Goal: Find specific page/section: Find specific page/section

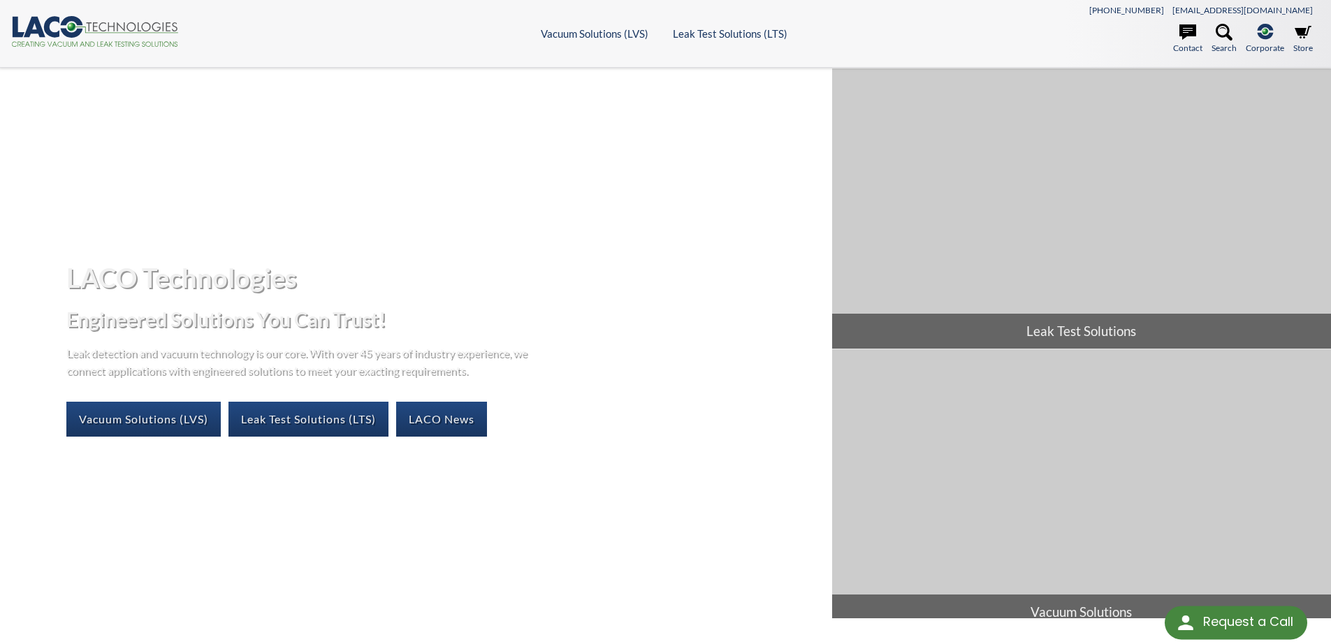
select select "Language Translate Widget"
click at [154, 418] on link "Vacuum Solutions (LVS)" at bounding box center [143, 419] width 154 height 35
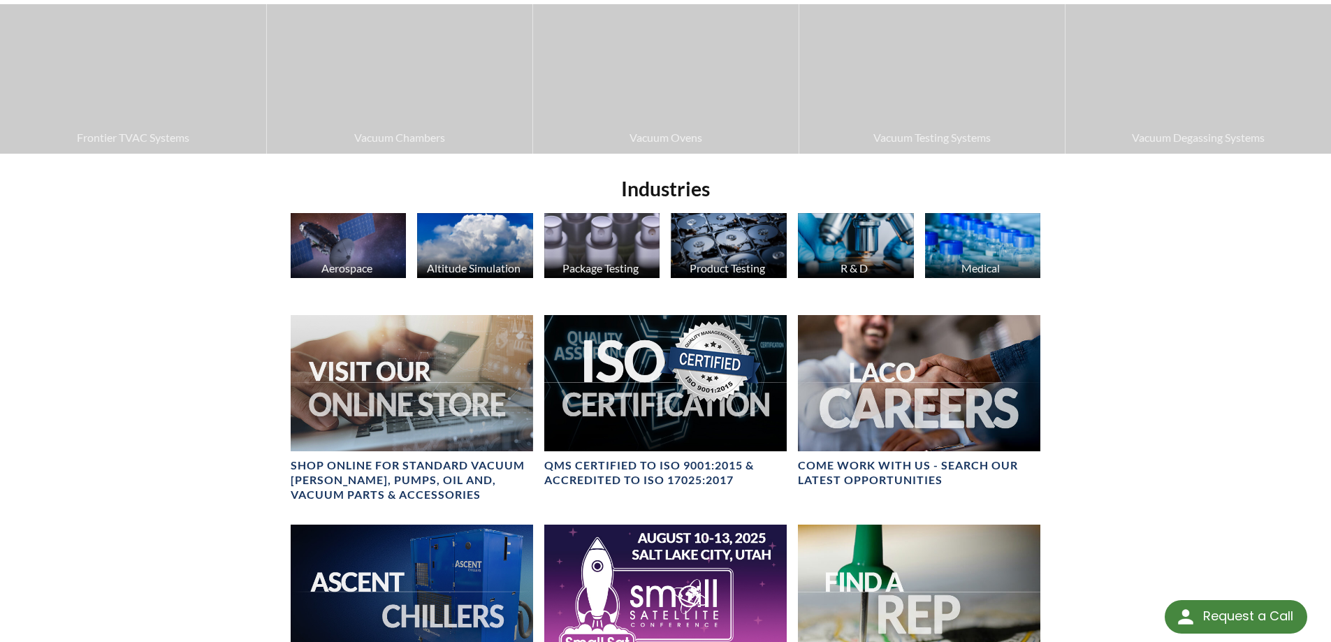
scroll to position [489, 0]
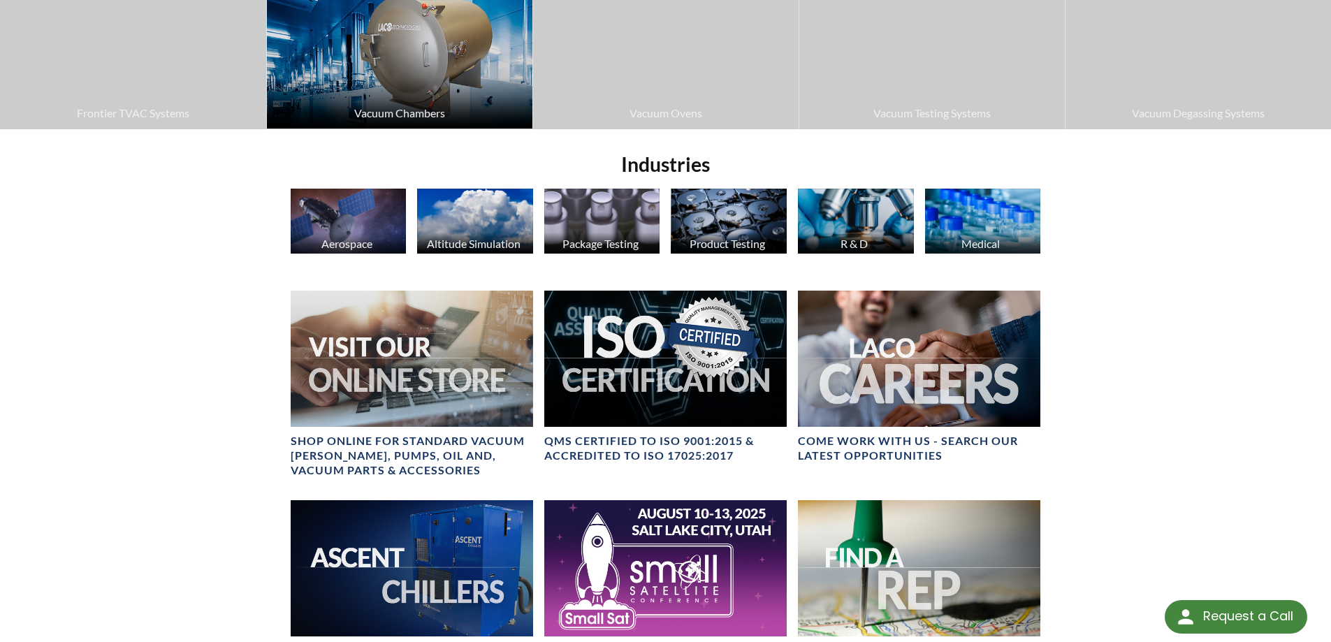
click at [447, 68] on img at bounding box center [400, 54] width 266 height 149
